Goal: Register for event/course

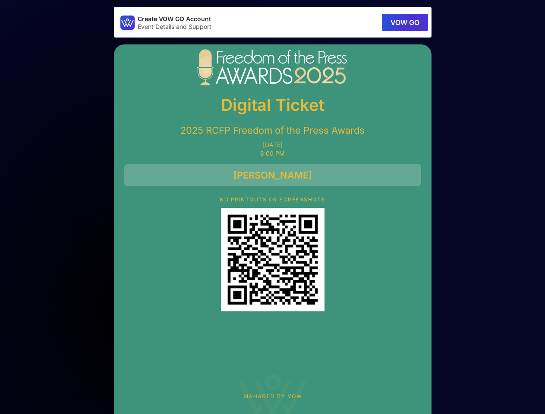
click at [404, 22] on button "VOW GO" at bounding box center [405, 22] width 46 height 17
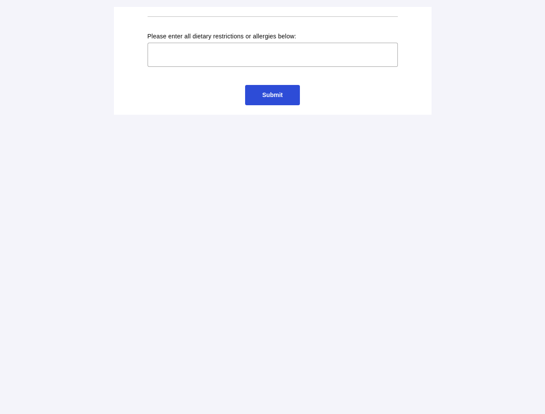
click at [273, 61] on input "text" at bounding box center [273, 55] width 250 height 24
click at [273, 55] on input "text" at bounding box center [273, 55] width 250 height 24
